Goal: Use online tool/utility: Utilize a website feature to perform a specific function

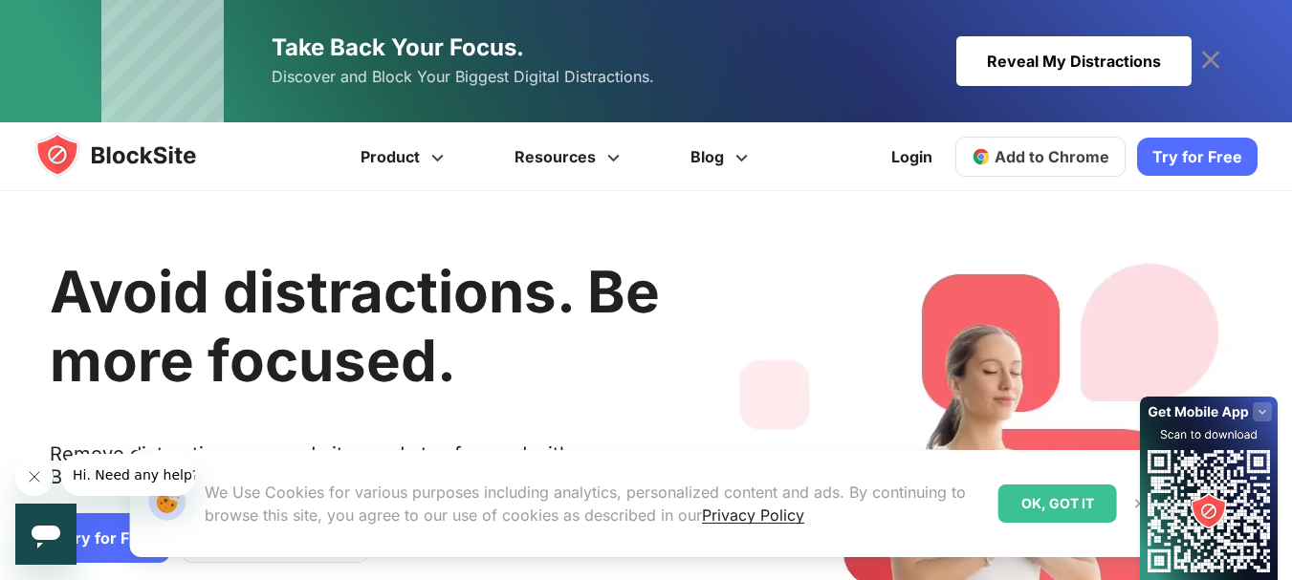
click at [1033, 163] on span "Add to Chrome" at bounding box center [1051, 156] width 115 height 19
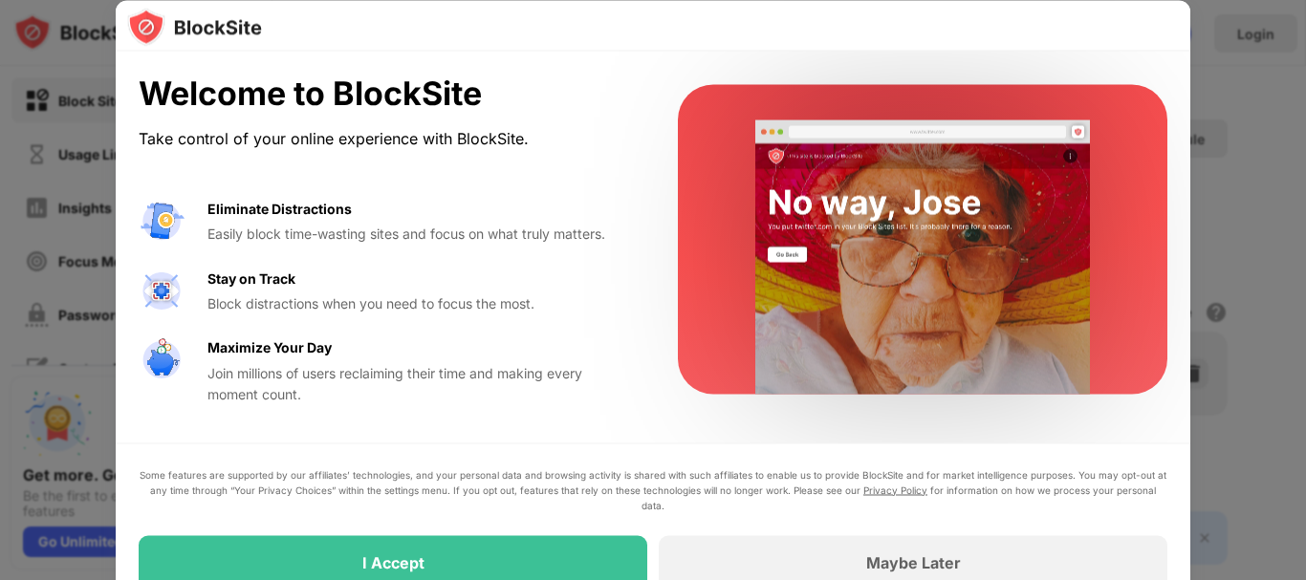
drag, startPoint x: 567, startPoint y: 193, endPoint x: 583, endPoint y: 265, distance: 73.5
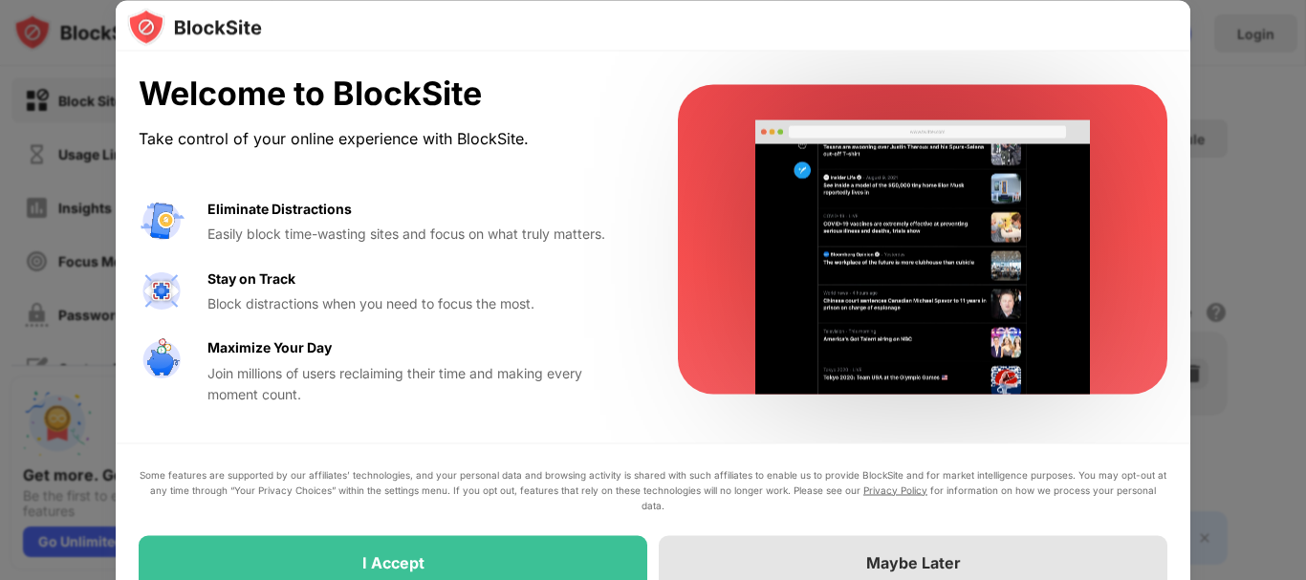
click at [838, 554] on div "Maybe Later" at bounding box center [913, 562] width 509 height 54
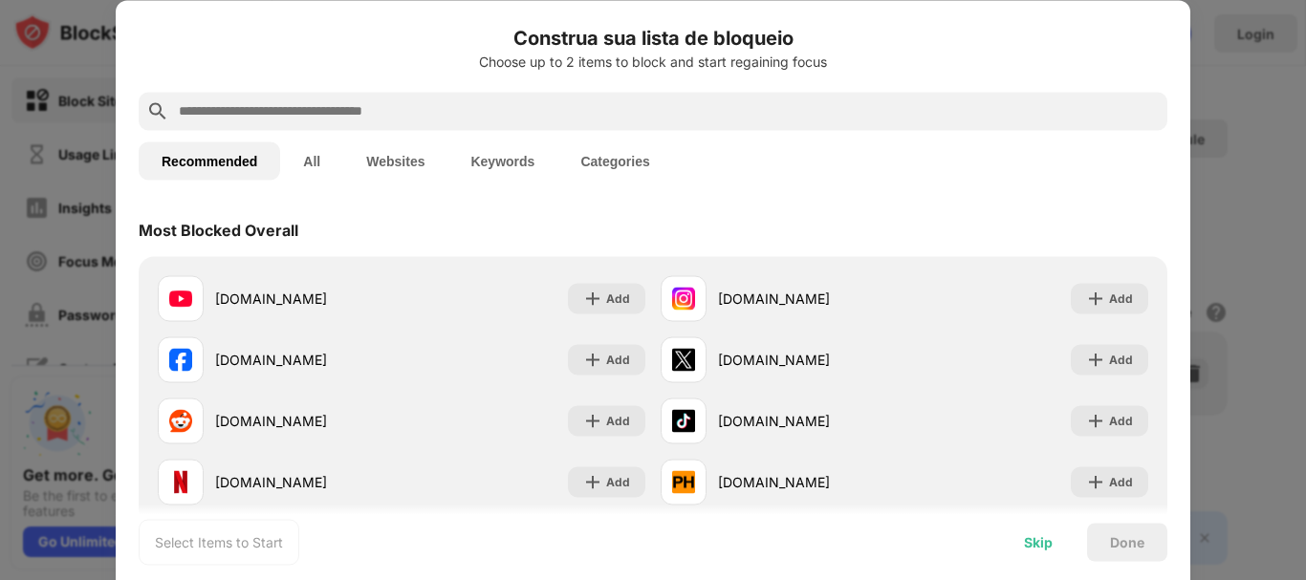
click at [1061, 555] on div "Skip" at bounding box center [1038, 542] width 75 height 38
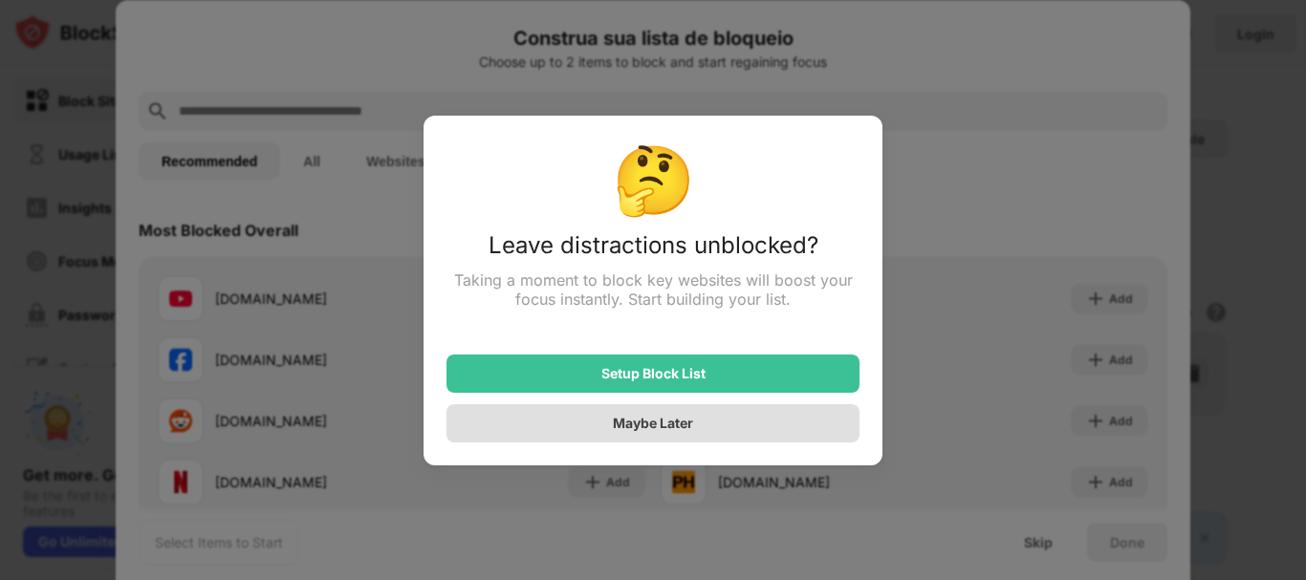
click at [681, 441] on div "Maybe Later" at bounding box center [652, 423] width 413 height 38
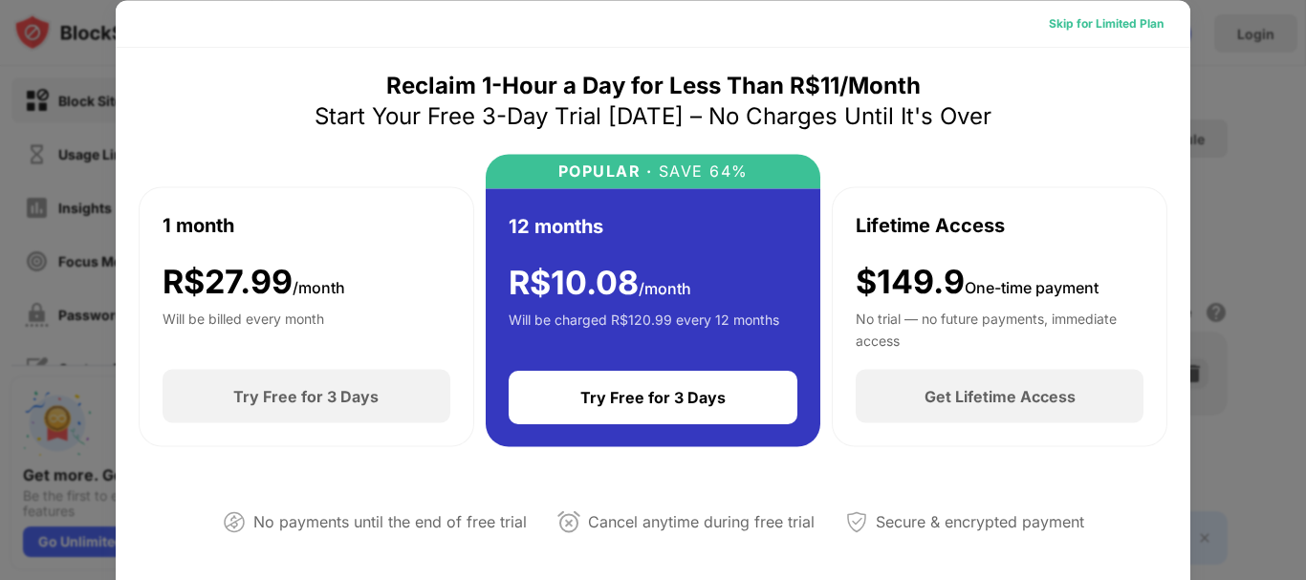
click at [1109, 15] on div "Skip for Limited Plan" at bounding box center [1106, 22] width 115 height 19
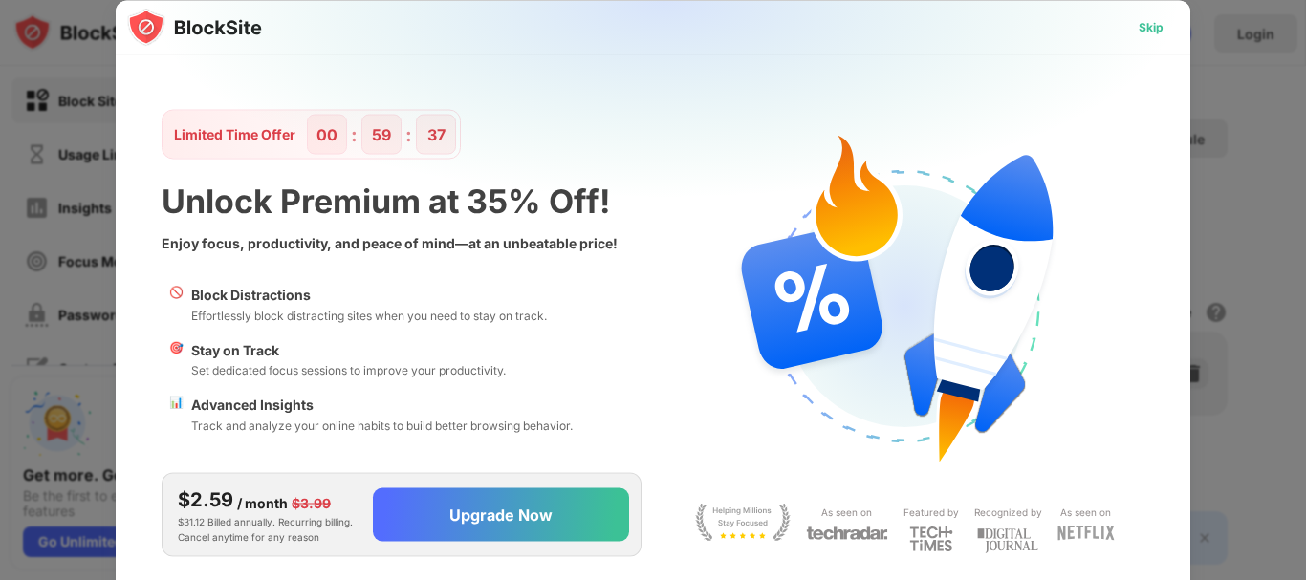
click at [1146, 27] on div "Skip" at bounding box center [1151, 26] width 25 height 19
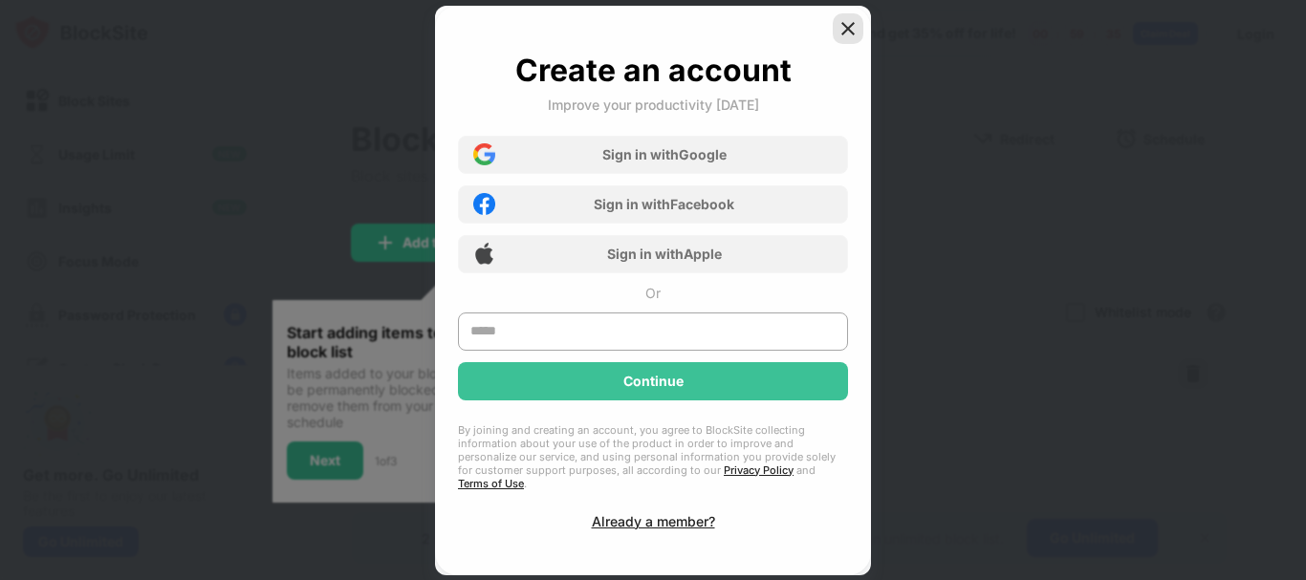
click at [851, 35] on img at bounding box center [847, 28] width 19 height 19
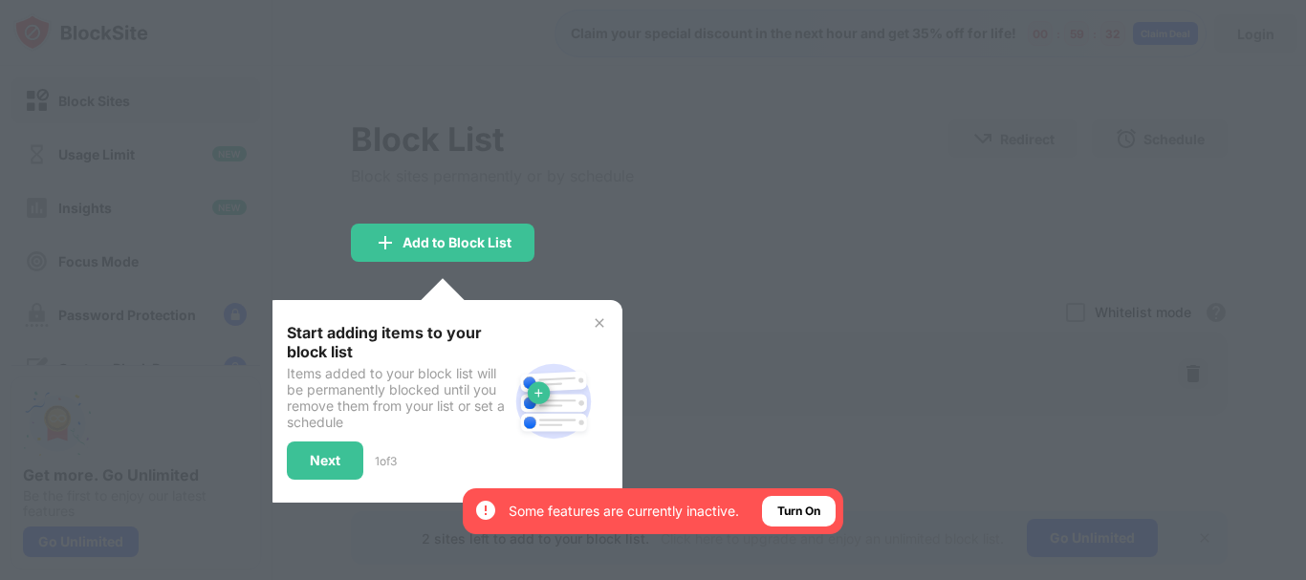
click at [598, 315] on img at bounding box center [599, 322] width 15 height 15
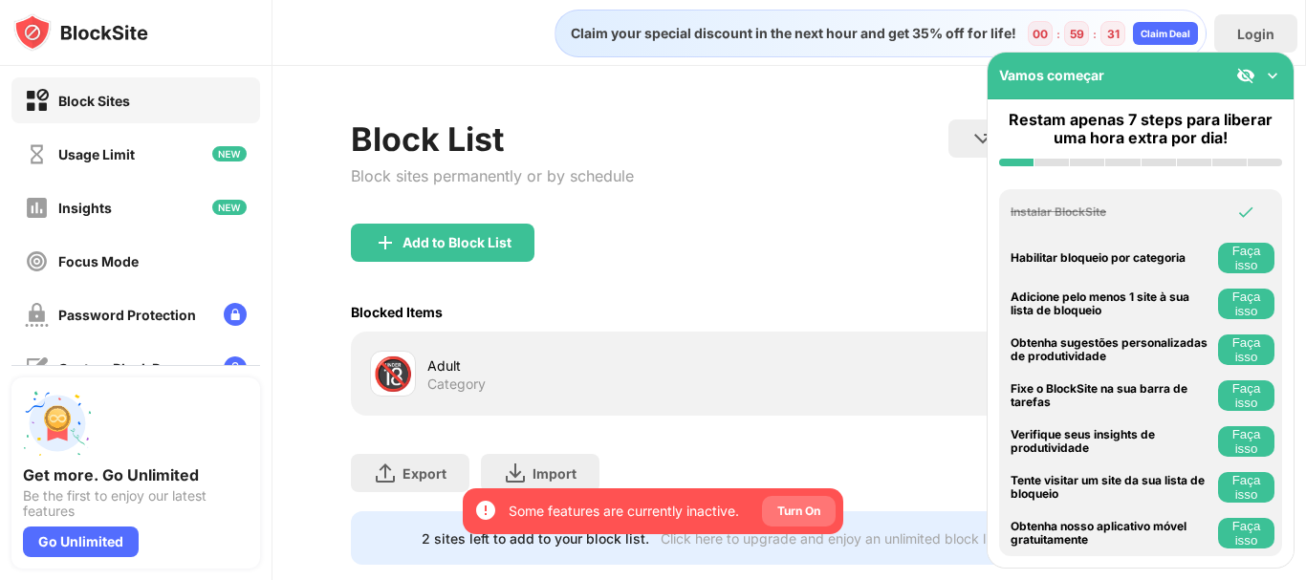
click at [811, 507] on div "Turn On" at bounding box center [798, 511] width 43 height 19
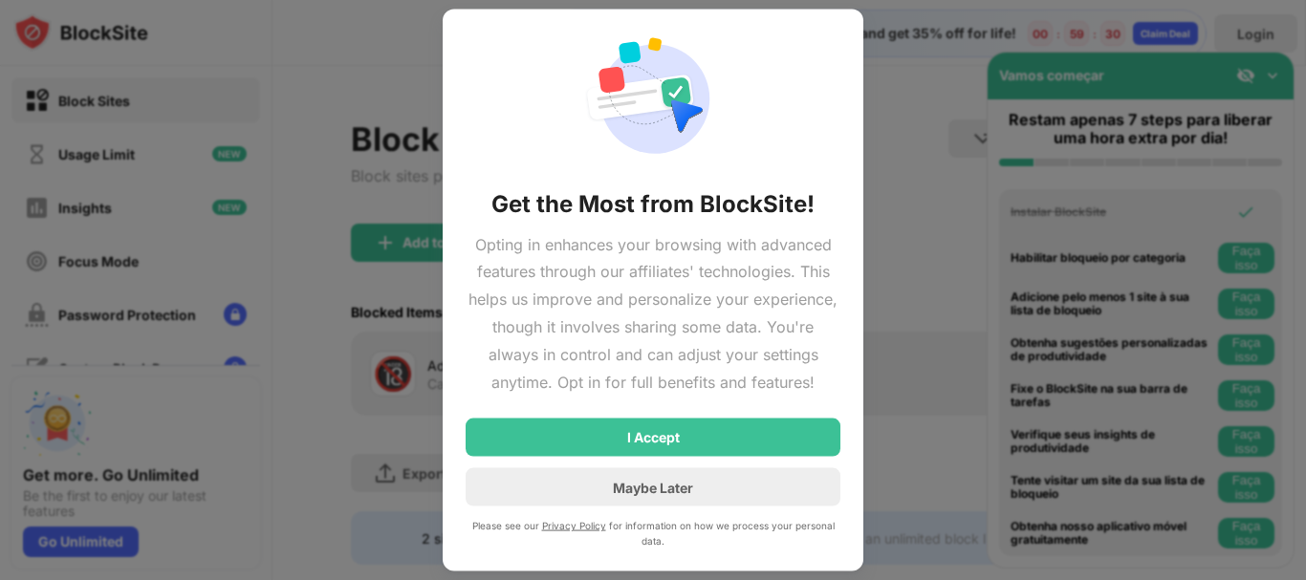
click at [653, 507] on div "Get the Most from BlockSite! Opting in enhances your browsing with advanced fea…" at bounding box center [653, 290] width 375 height 517
click at [668, 493] on div "Maybe Later" at bounding box center [653, 487] width 80 height 16
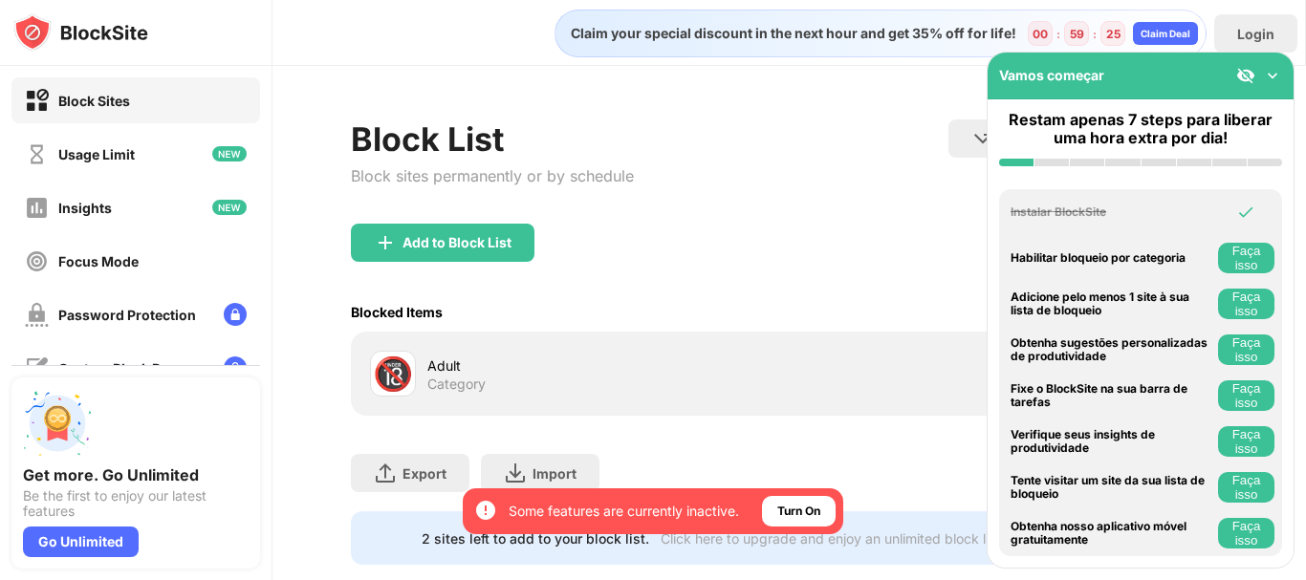
click at [1249, 67] on img at bounding box center [1245, 75] width 19 height 19
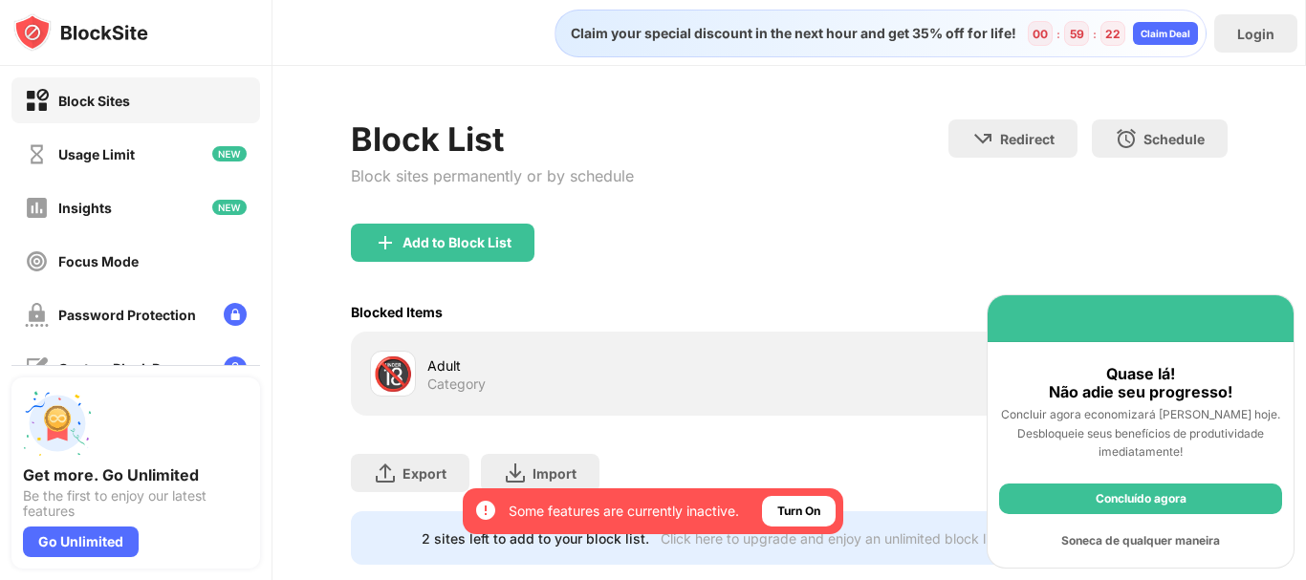
click at [1135, 541] on div "Soneca de qualquer maneira" at bounding box center [1140, 541] width 283 height 31
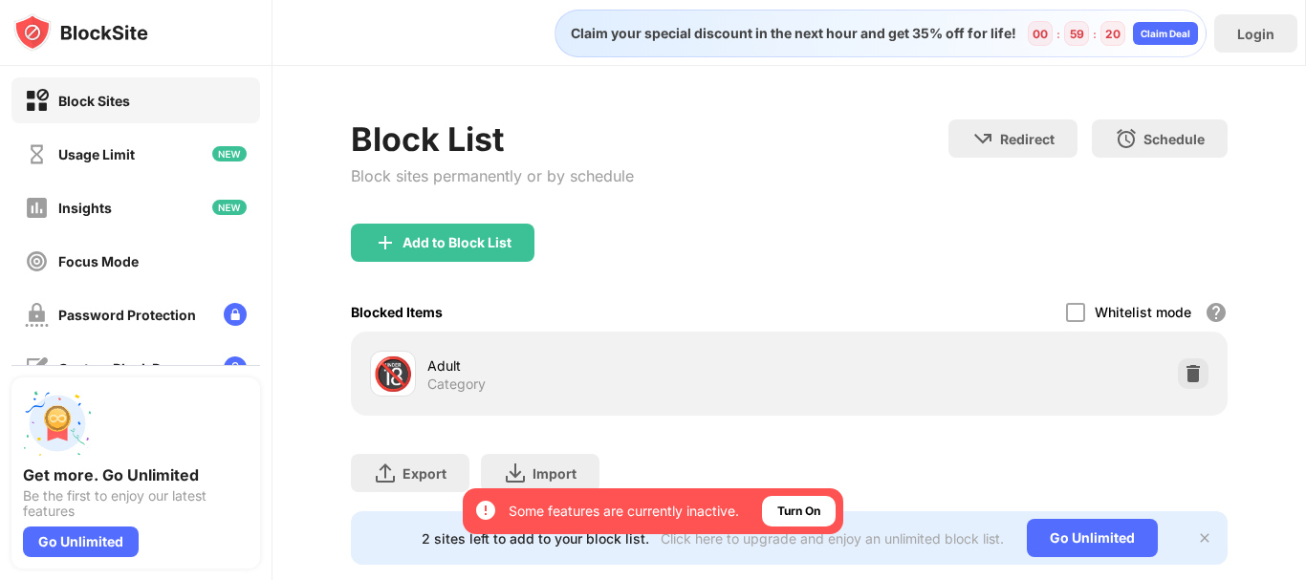
click at [1076, 323] on div "Whitelist mode Block all websites except for those in your whitelist. Whitelist…" at bounding box center [1147, 312] width 162 height 39
click at [1071, 311] on div at bounding box center [1075, 312] width 19 height 19
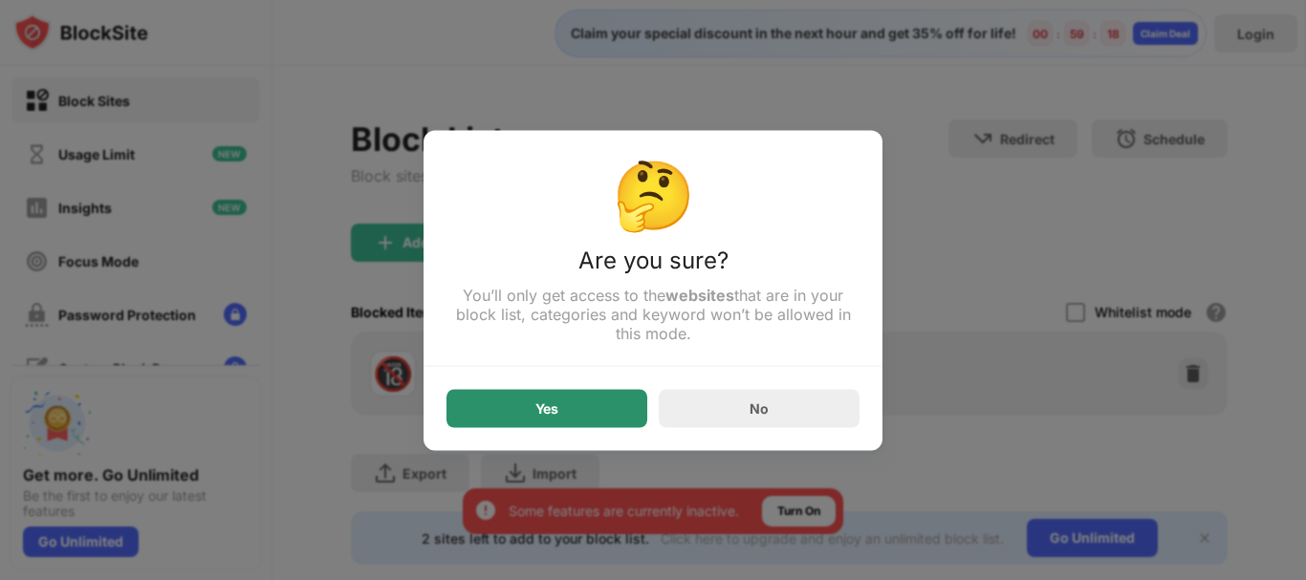
click at [598, 424] on div "Yes" at bounding box center [546, 408] width 201 height 38
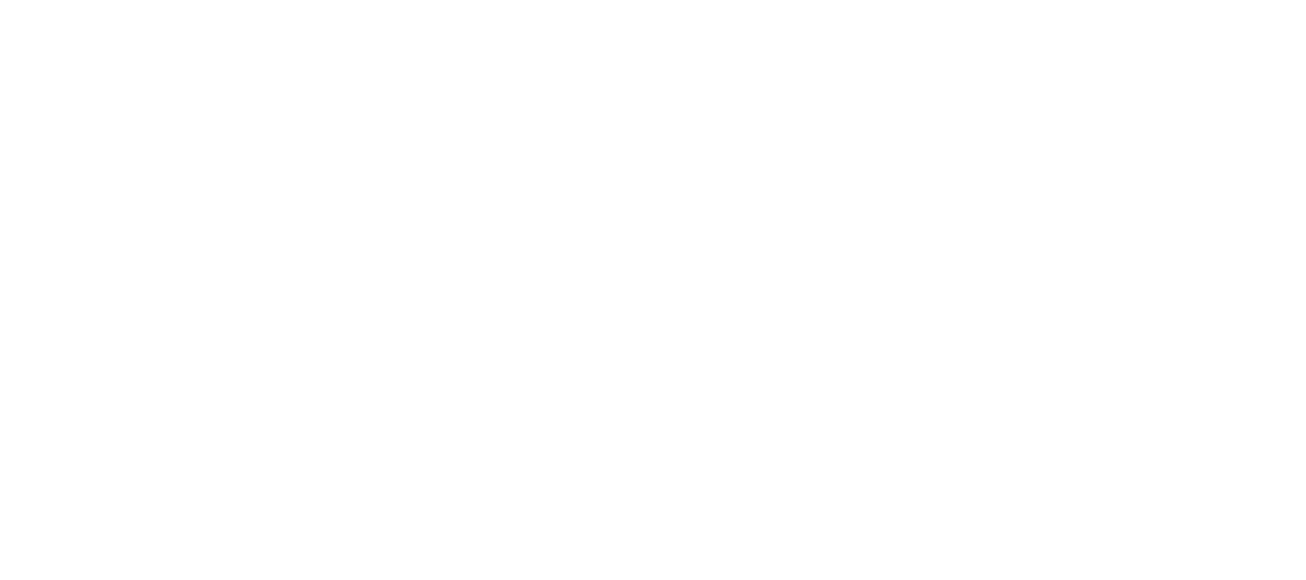
click at [22, 8] on html at bounding box center [653, 4] width 1306 height 8
